Goal: Complete application form

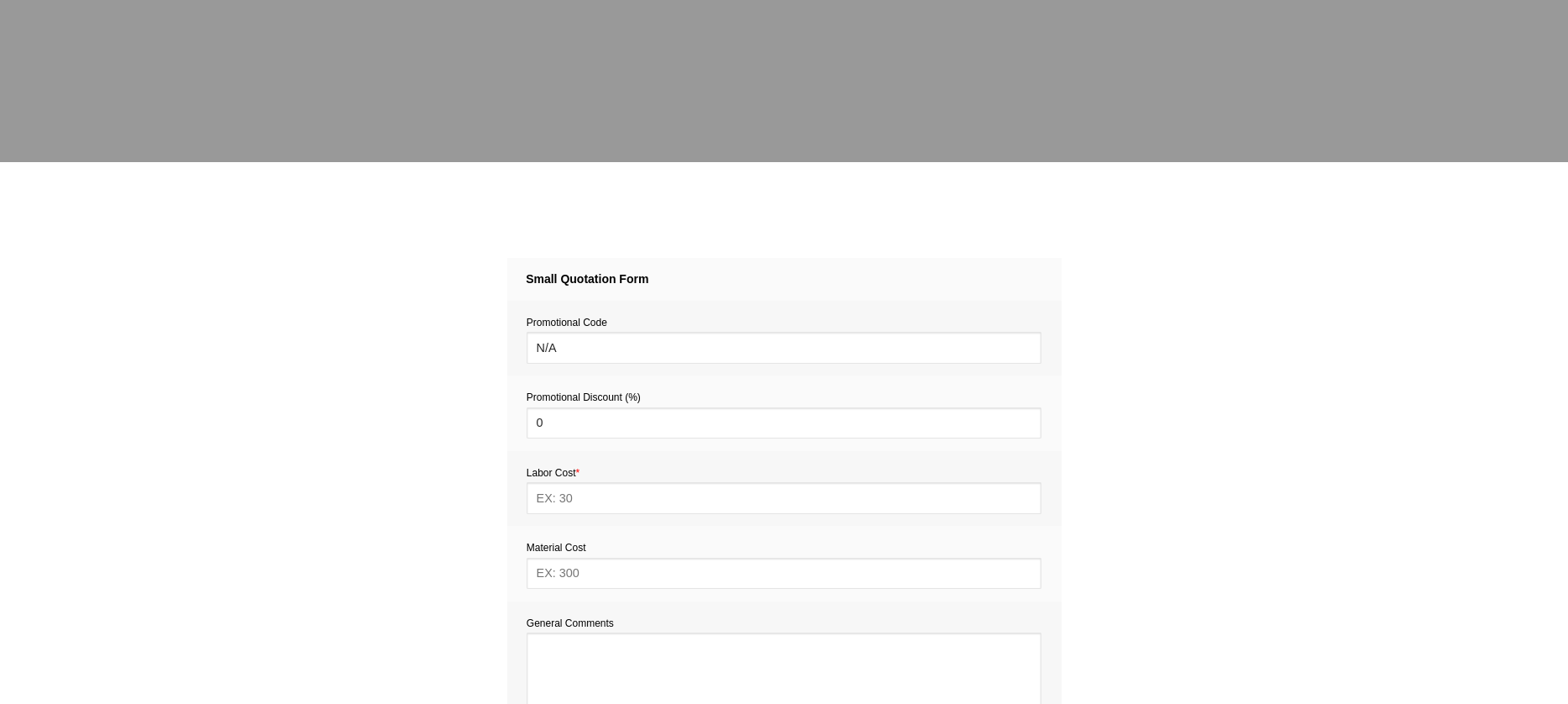
scroll to position [929, 0]
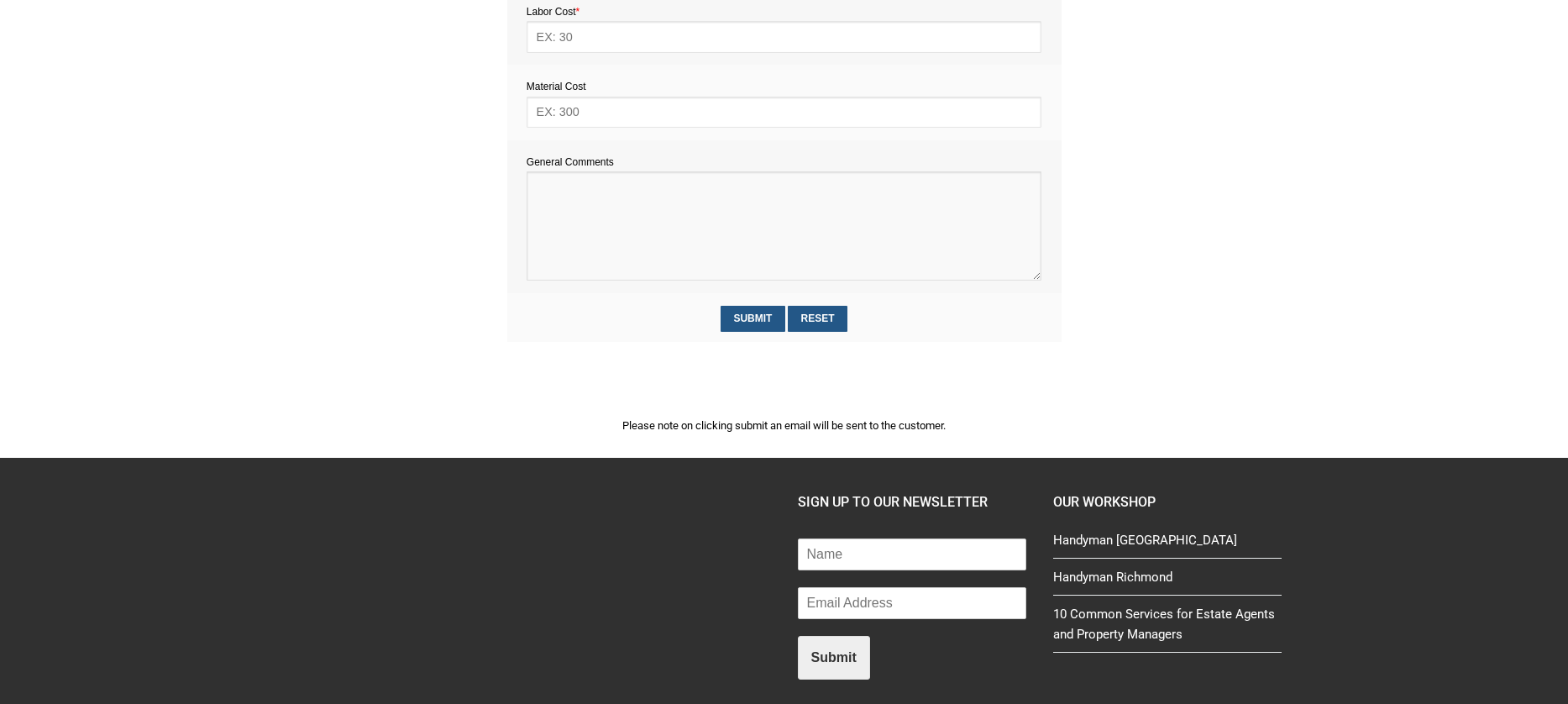
paste textarea "Estimate provision for a professional handyman (service call out and labour) to…"
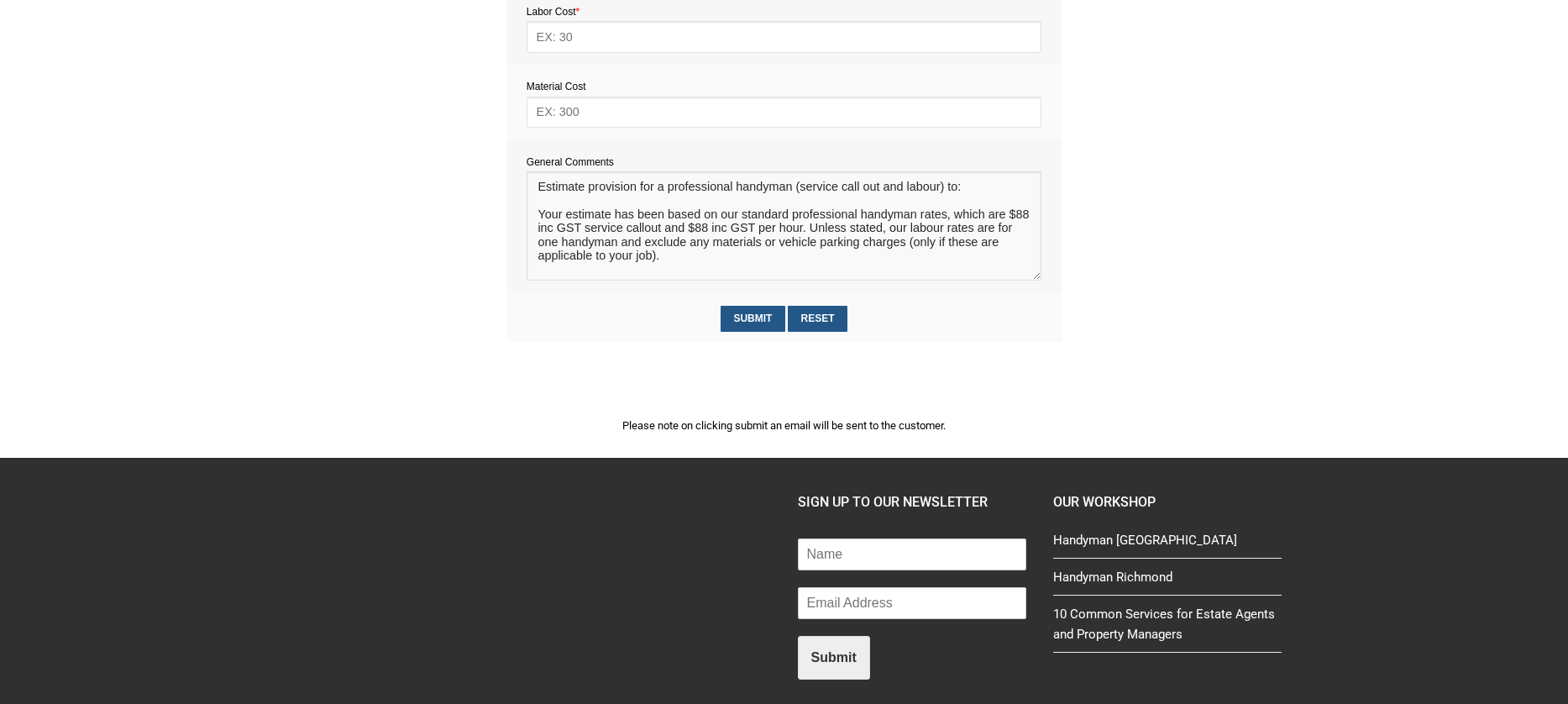
scroll to position [24, 0]
click at [562, 192] on textarea at bounding box center [784, 226] width 515 height 109
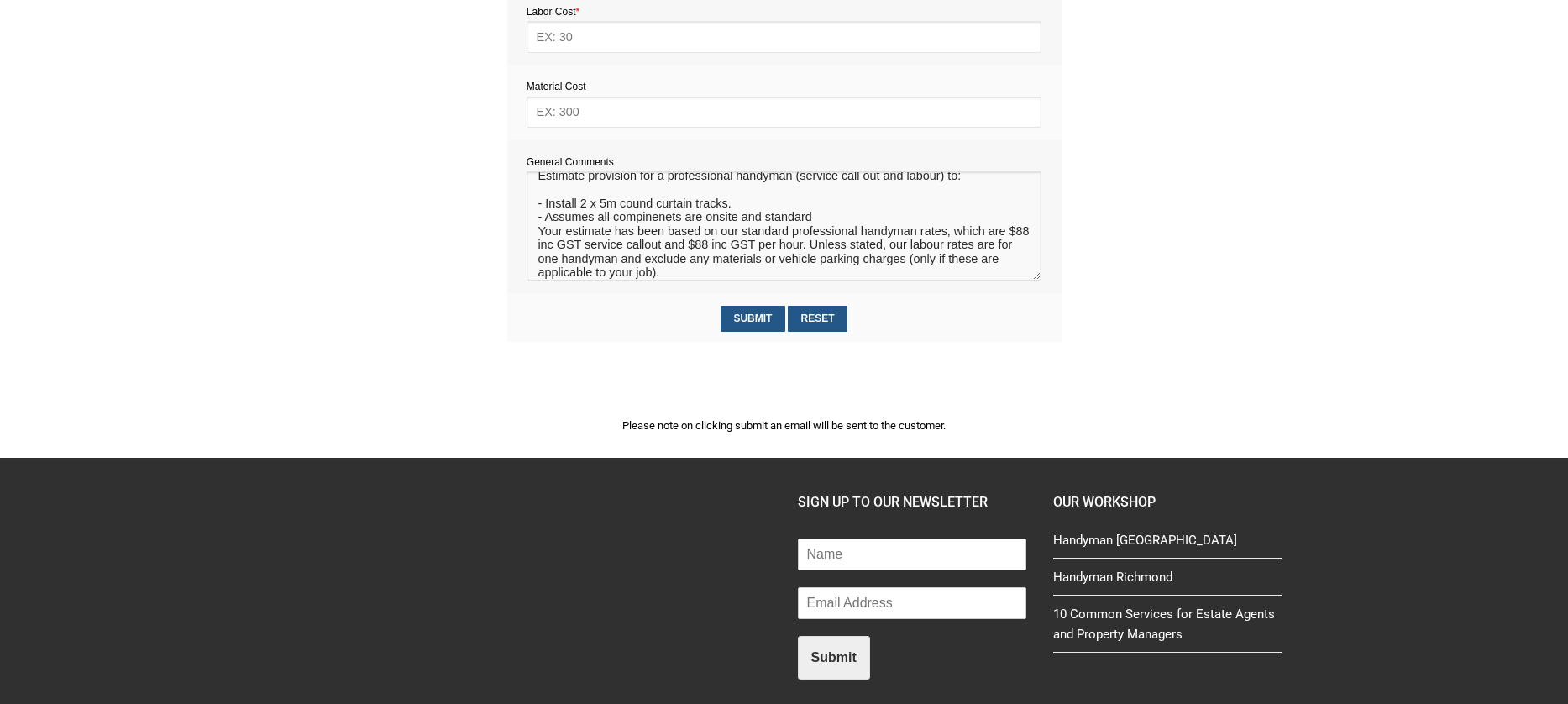
click at [627, 210] on textarea at bounding box center [784, 226] width 515 height 109
click at [647, 223] on textarea at bounding box center [784, 226] width 515 height 109
click at [824, 221] on textarea at bounding box center [784, 226] width 515 height 109
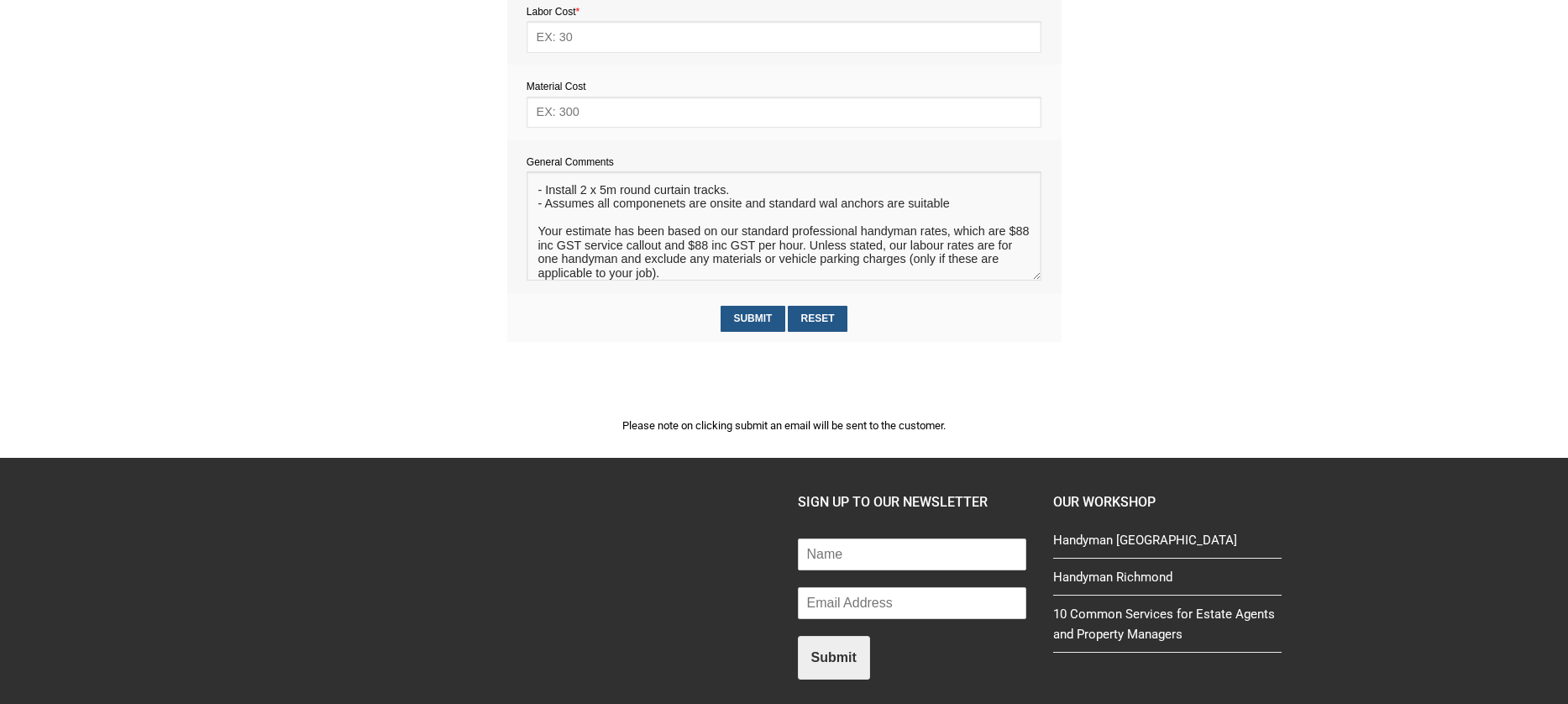
click at [838, 218] on textarea at bounding box center [784, 226] width 515 height 109
type textarea "Estimate provision for a professional handyman (service call out and labour) to…"
click at [606, 115] on input "text" at bounding box center [784, 112] width 515 height 31
type input "40"
click at [563, 38] on input "text" at bounding box center [784, 36] width 515 height 31
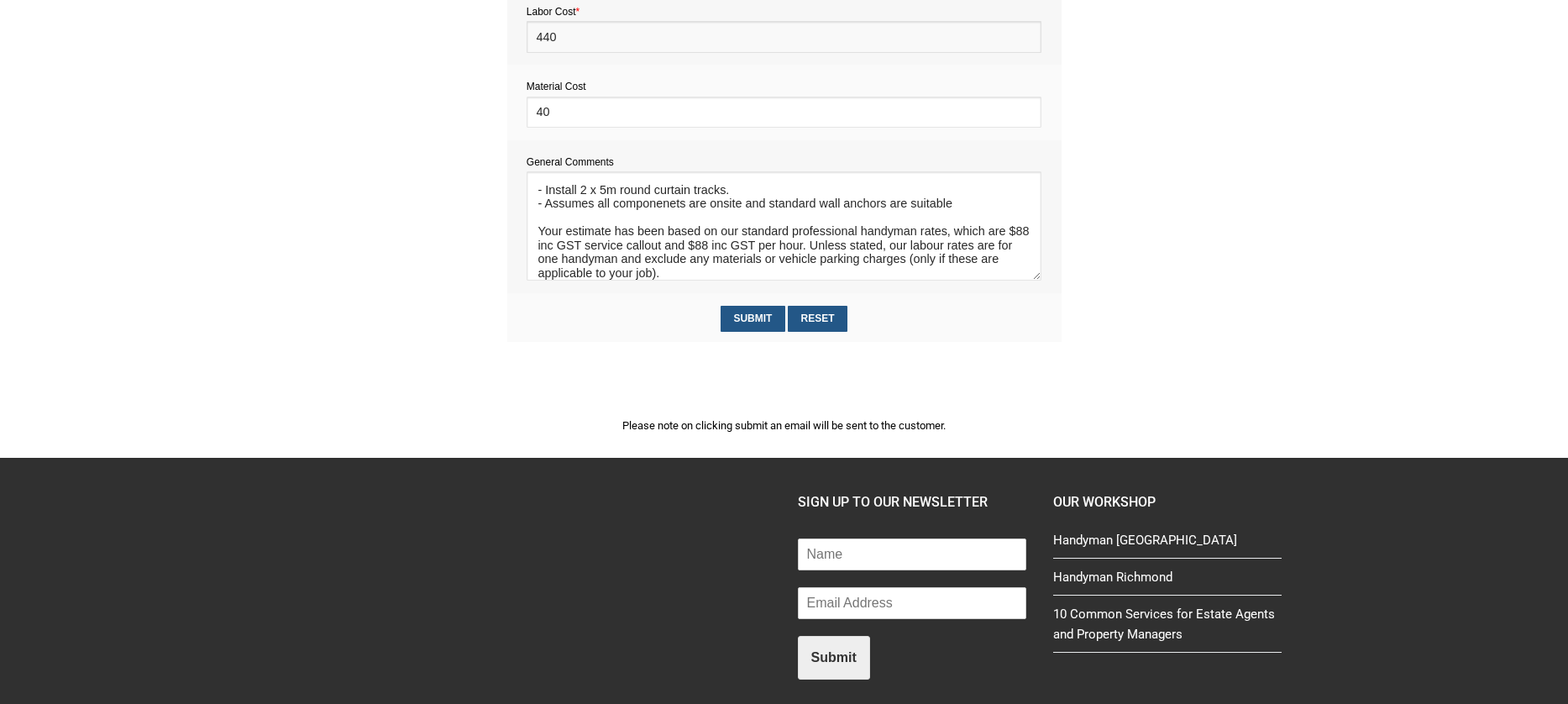
type input "440"
drag, startPoint x: 744, startPoint y: 223, endPoint x: 600, endPoint y: 221, distance: 144.0
click at [600, 221] on textarea at bounding box center [784, 226] width 515 height 109
click at [787, 219] on textarea at bounding box center [784, 226] width 515 height 109
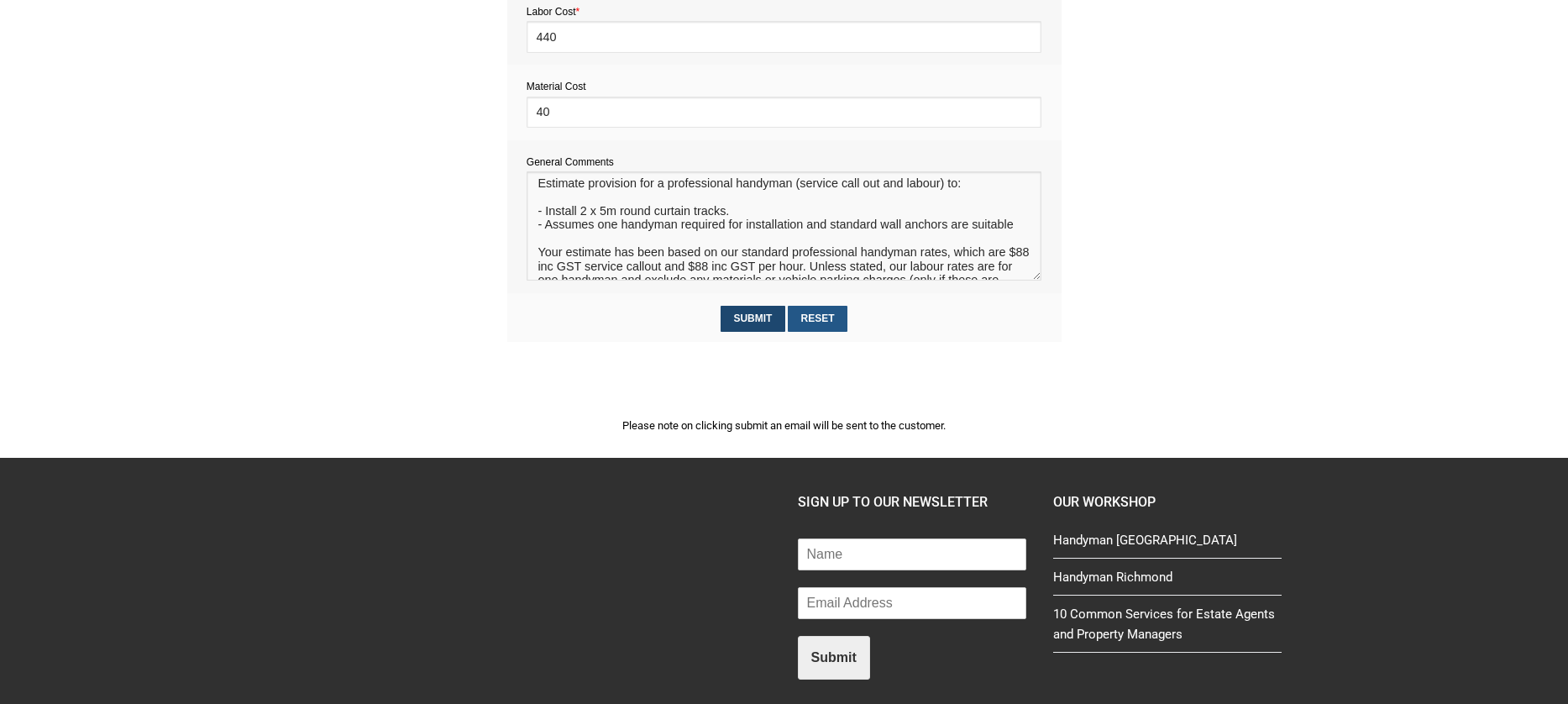
type textarea "Estimate provision for a professional handyman (service call out and labour) to…"
click at [751, 308] on input "Submit" at bounding box center [753, 319] width 65 height 26
